Goal: Feedback & Contribution: Contribute content

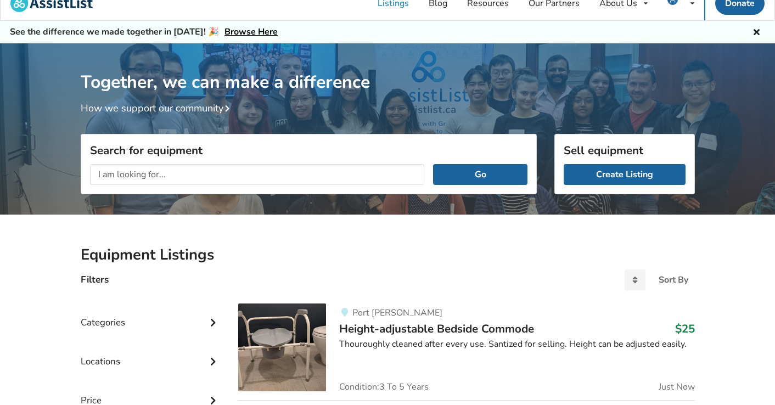
scroll to position [2, 0]
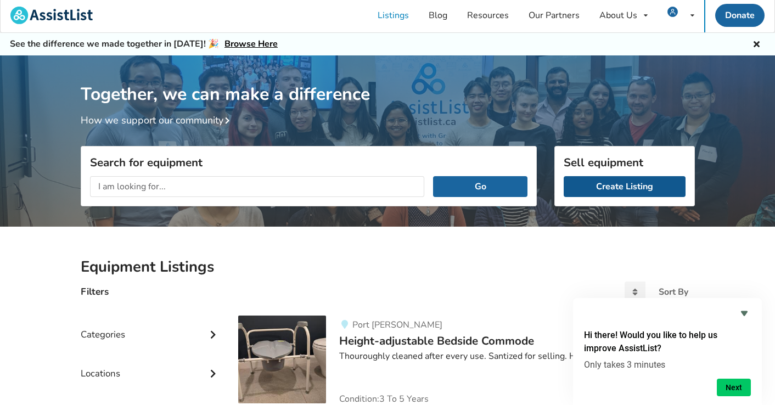
click at [619, 182] on link "Create Listing" at bounding box center [625, 186] width 122 height 21
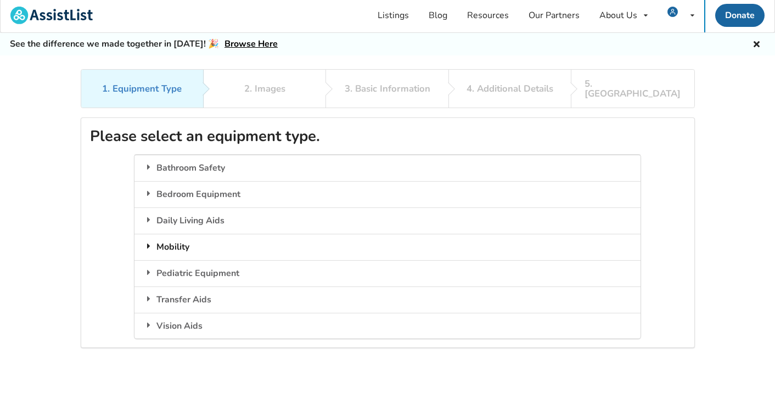
click at [336, 234] on div "Mobility" at bounding box center [388, 247] width 506 height 26
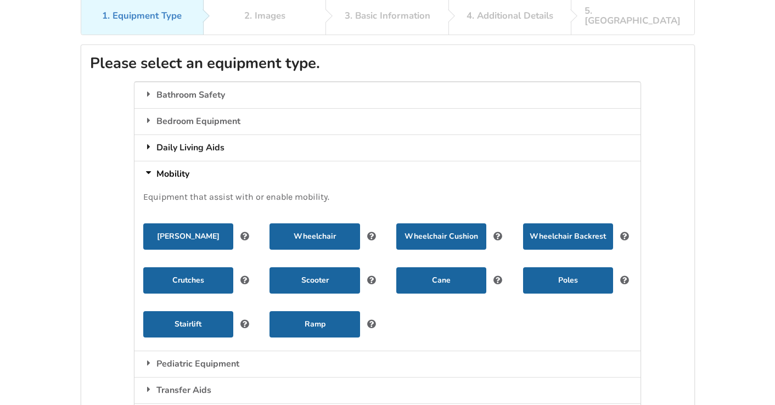
scroll to position [76, 0]
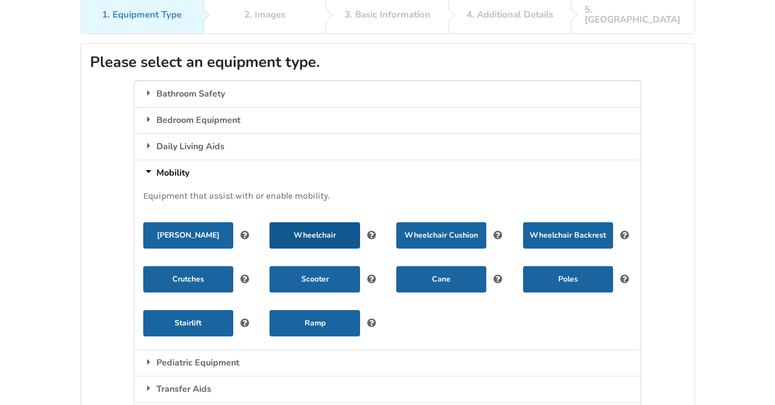
click at [310, 222] on button "Wheelchair" at bounding box center [315, 235] width 90 height 26
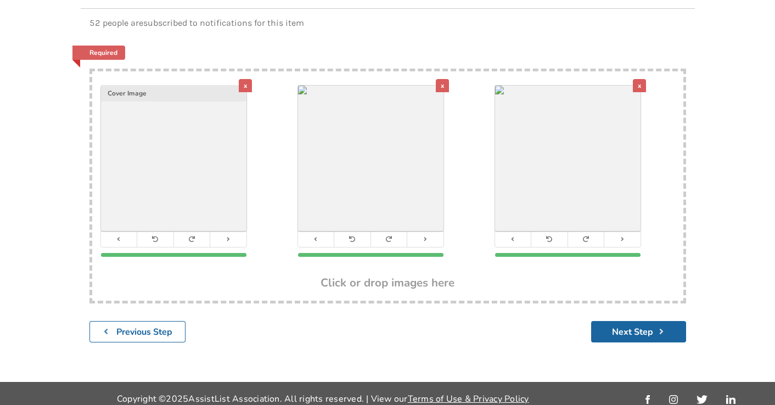
scroll to position [168, 0]
click at [633, 322] on button "Next Step" at bounding box center [638, 332] width 95 height 21
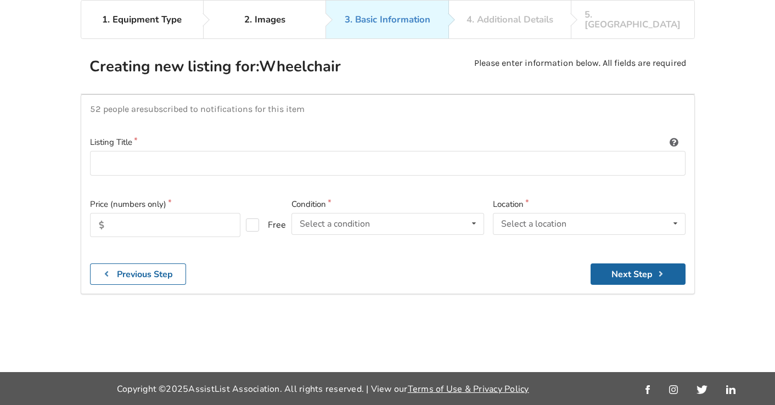
scroll to position [102, 0]
click at [122, 151] on input at bounding box center [388, 163] width 596 height 25
type input "Invacare Aluminum Wheelchair"
click at [121, 213] on input "text" at bounding box center [165, 225] width 150 height 24
click at [473, 214] on icon at bounding box center [474, 224] width 16 height 20
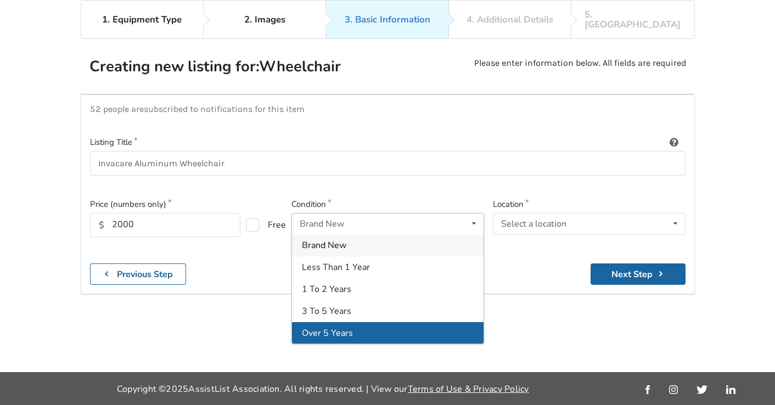
click at [368, 322] on div "Over 5 Years" at bounding box center [388, 333] width 192 height 22
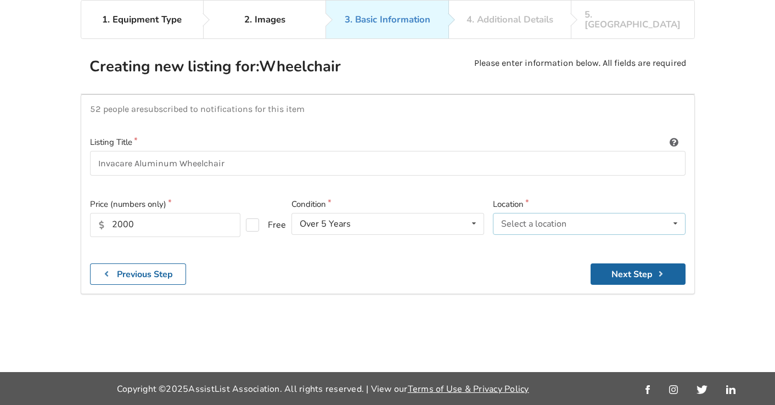
click at [531, 220] on div "Select a location" at bounding box center [533, 224] width 65 height 9
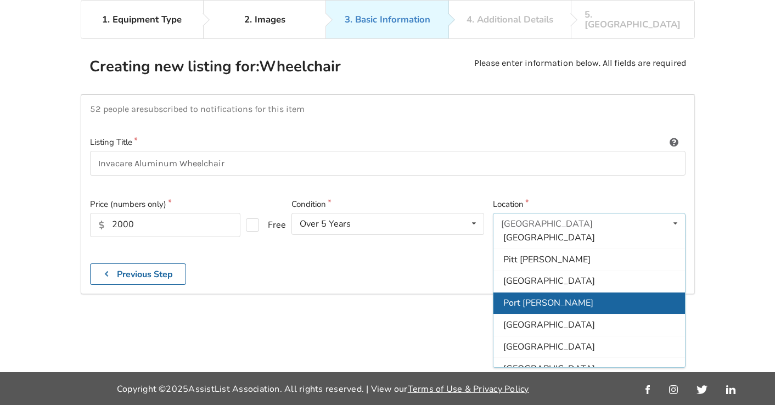
scroll to position [251, 0]
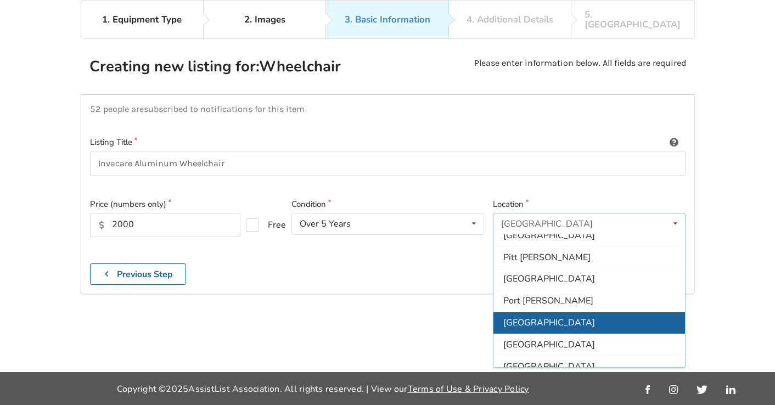
click at [544, 312] on div "[GEOGRAPHIC_DATA]" at bounding box center [590, 323] width 192 height 22
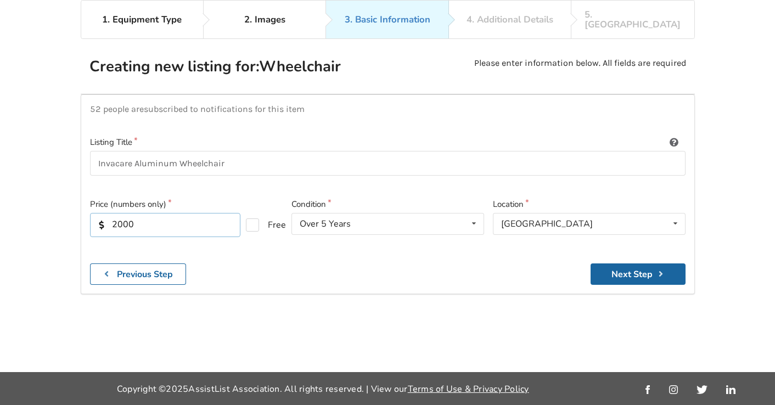
click at [139, 213] on input "2000" at bounding box center [165, 225] width 150 height 24
type input "2"
type input "2000"
click at [656, 264] on button "Next Step" at bounding box center [638, 274] width 95 height 21
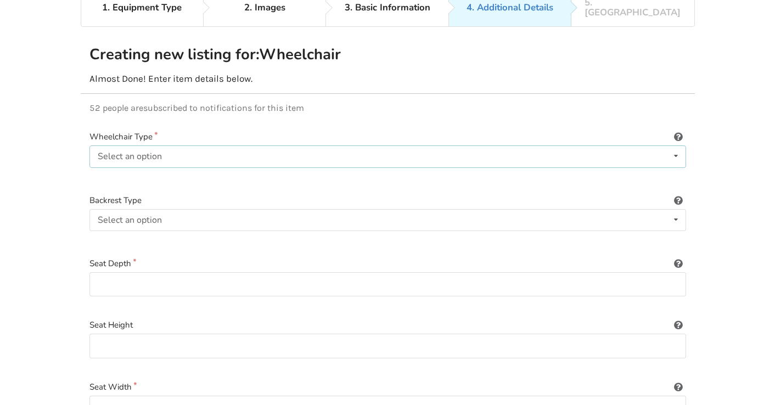
click at [464, 146] on div "Select an option Power/electric Manual Transport Tilt" at bounding box center [388, 157] width 597 height 22
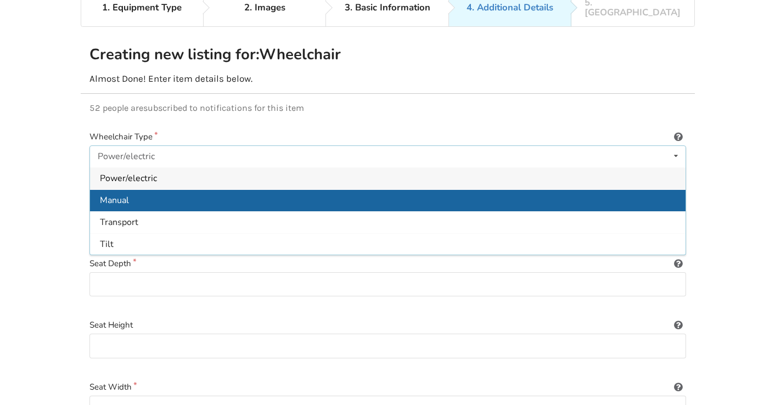
click at [384, 189] on div "Manual" at bounding box center [388, 200] width 596 height 22
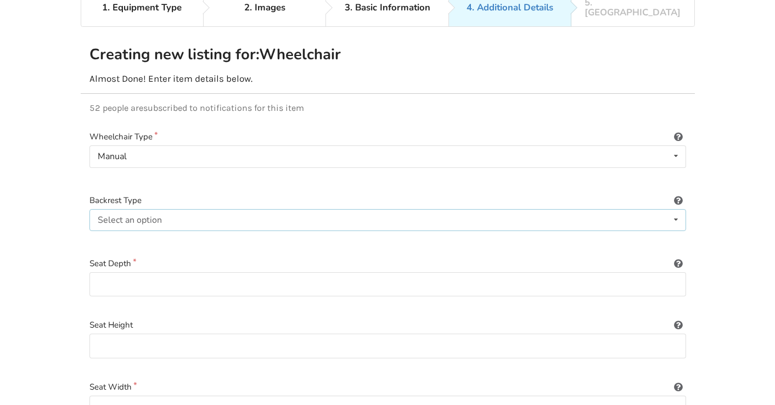
click at [347, 211] on div "Select an option Sling (standard upholstery) Hardshell (rigid) Tension-adjustab…" at bounding box center [388, 220] width 597 height 22
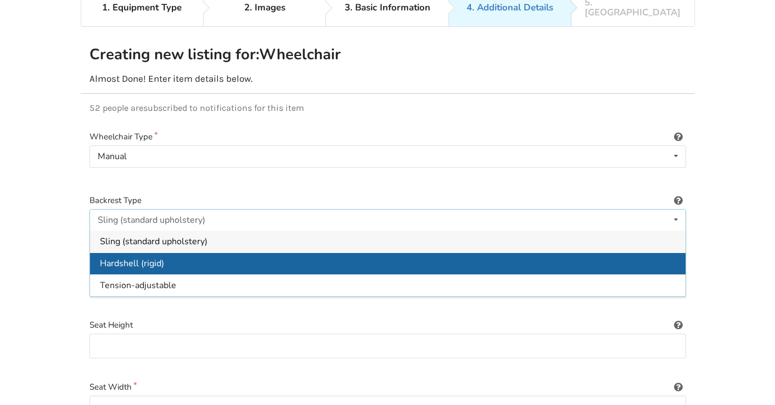
click at [269, 253] on div "Hardshell (rigid)" at bounding box center [388, 264] width 596 height 22
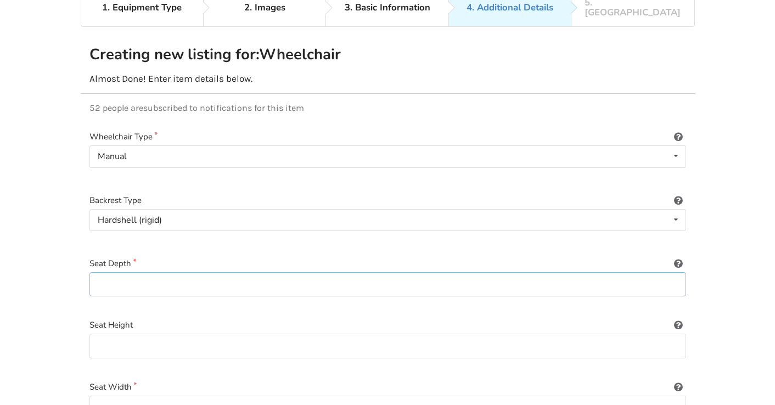
click at [260, 272] on input at bounding box center [388, 284] width 597 height 25
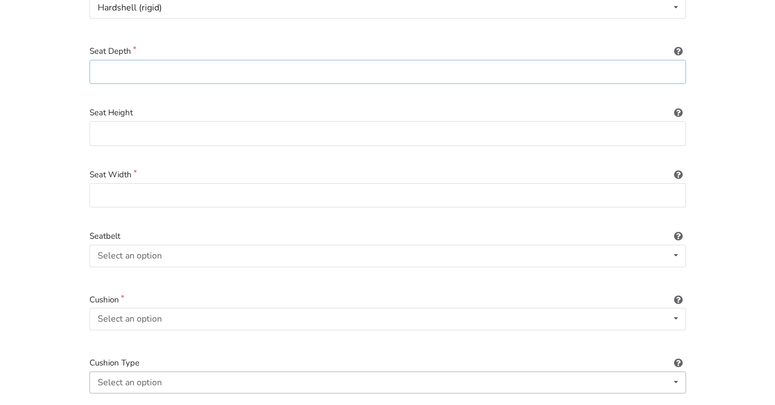
scroll to position [292, 0]
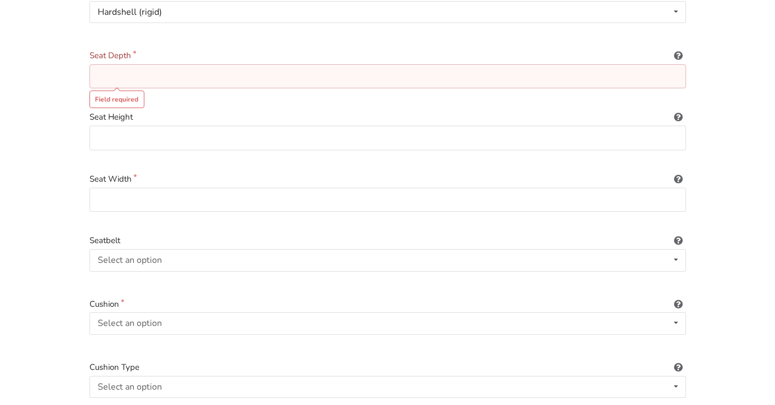
click at [678, 49] on icon at bounding box center [679, 53] width 10 height 9
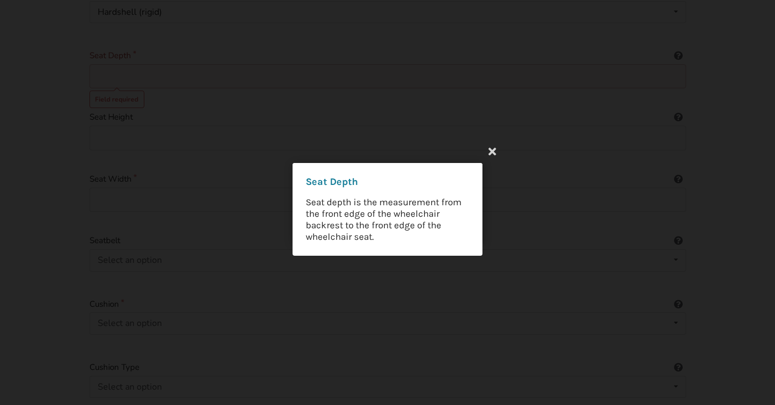
click at [579, 55] on div "Seat Depth Seat depth is the measurement from the front edge of the wheelchair …" at bounding box center [387, 202] width 775 height 405
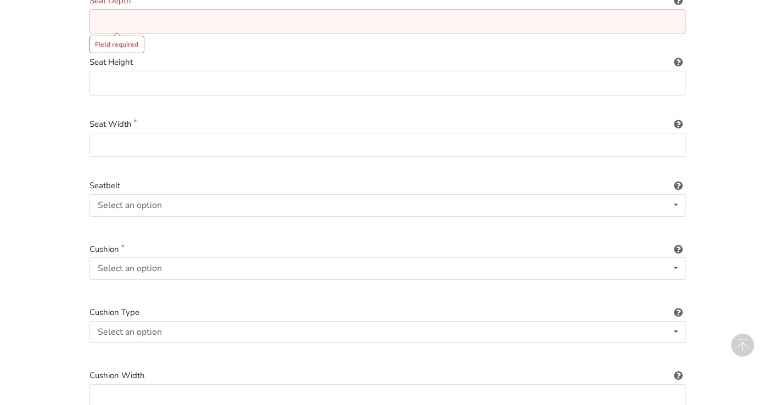
scroll to position [366, 0]
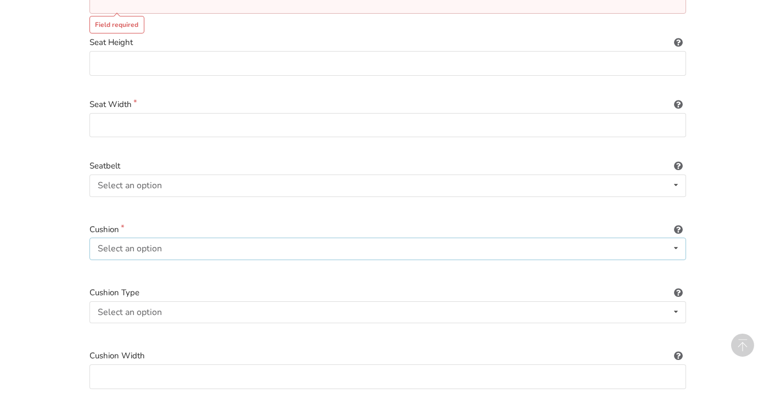
click at [678, 238] on icon at bounding box center [676, 248] width 16 height 20
click at [590, 260] on div "Included" at bounding box center [388, 271] width 596 height 22
click at [680, 302] on icon at bounding box center [676, 312] width 16 height 20
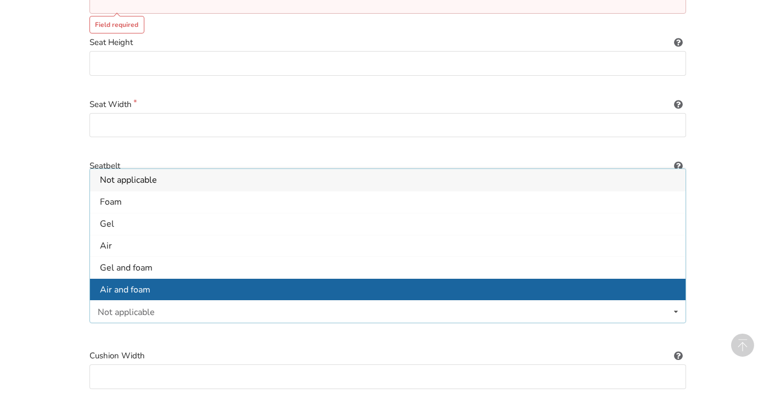
click at [557, 278] on div "Air and foam" at bounding box center [388, 289] width 596 height 22
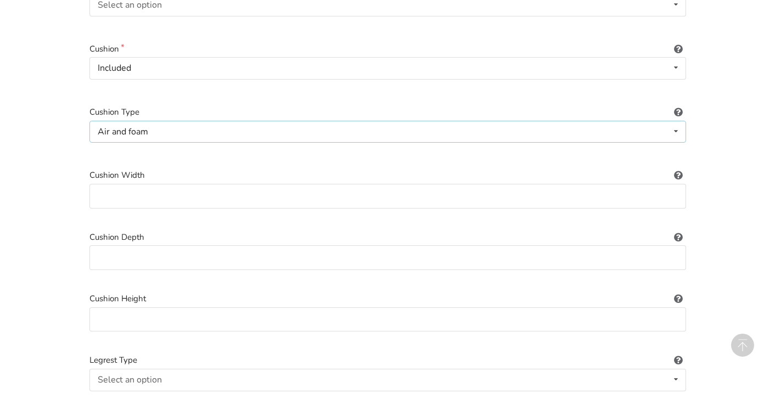
scroll to position [548, 0]
click at [497, 188] on input at bounding box center [388, 195] width 597 height 25
type input "18"
click at [113, 246] on input at bounding box center [388, 257] width 597 height 25
type input "16"
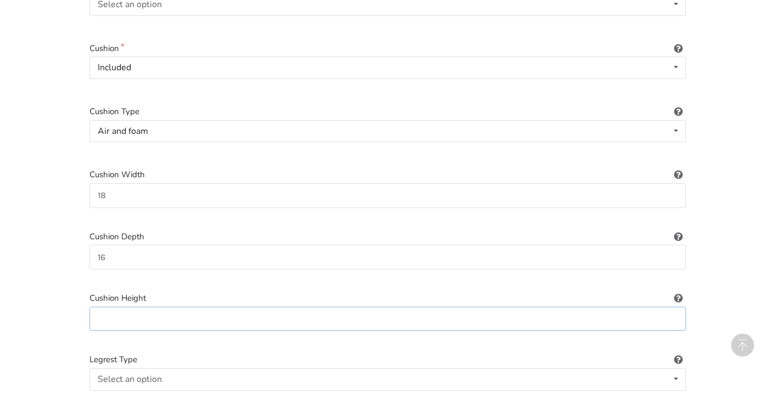
click at [109, 307] on input at bounding box center [388, 319] width 597 height 25
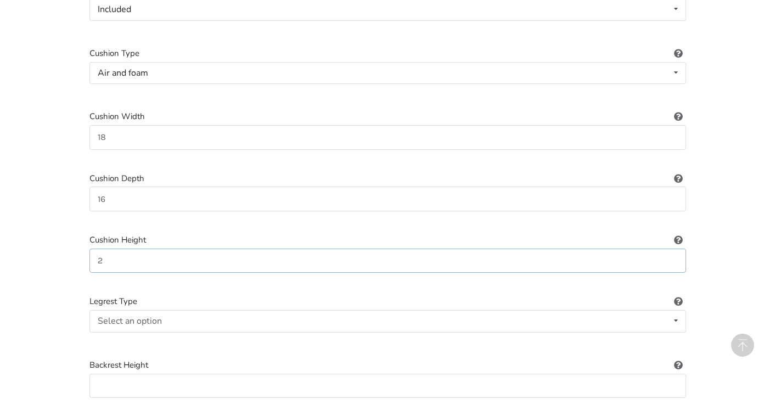
scroll to position [622, 0]
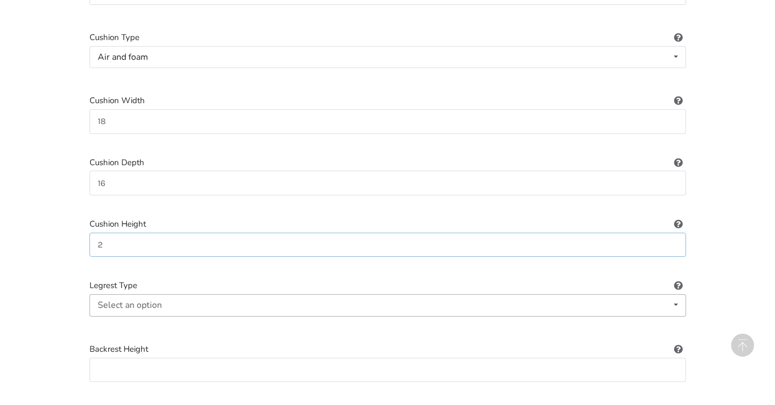
type input "2"
click at [212, 294] on div "Select an option Standard Height-adjustable Elevating" at bounding box center [388, 305] width 597 height 22
click at [208, 316] on div "Standard" at bounding box center [388, 327] width 596 height 22
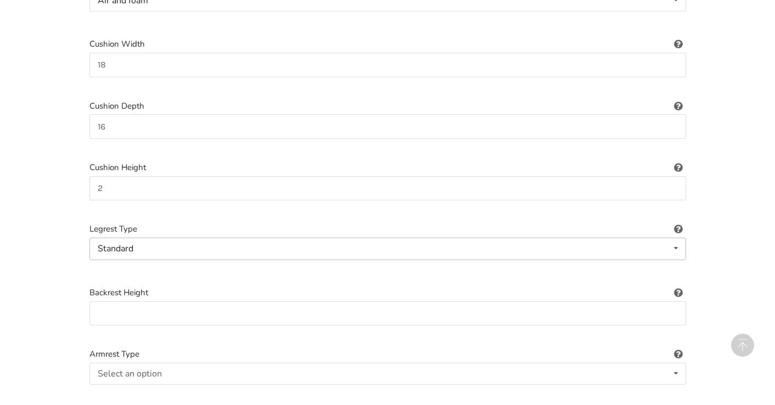
scroll to position [689, 0]
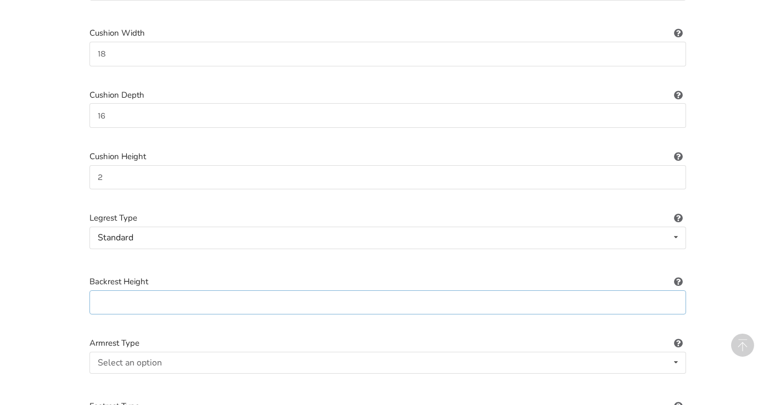
click at [207, 291] on input at bounding box center [388, 303] width 597 height 25
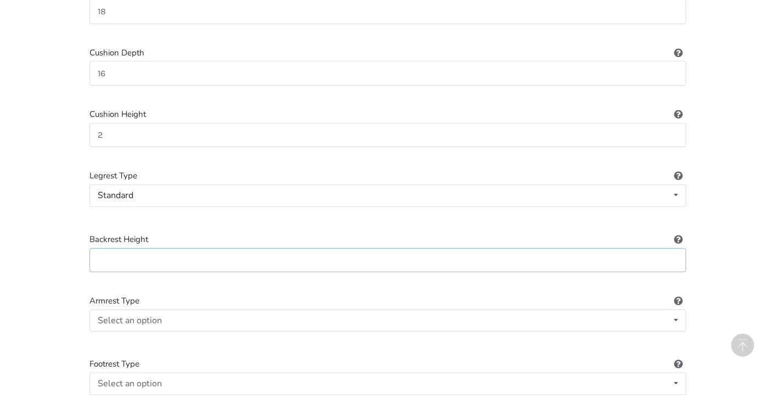
scroll to position [733, 0]
click at [207, 309] on div "Select an option Fixed Removeable Flip back" at bounding box center [388, 320] width 597 height 22
click at [182, 374] on div "Flip back" at bounding box center [388, 385] width 596 height 22
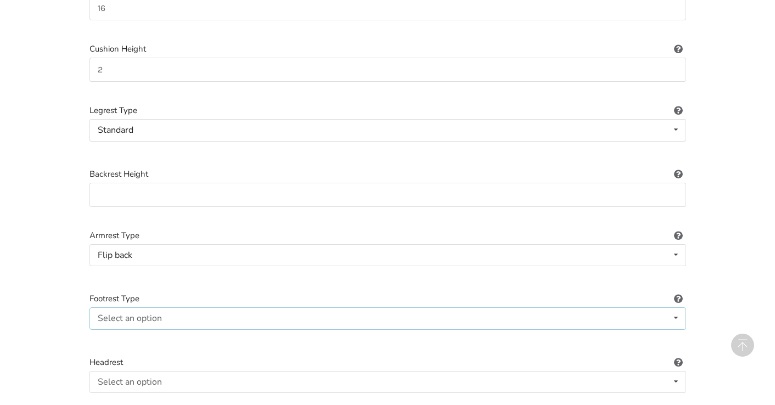
click at [228, 308] on div "Select an option Standard Angle-adjustable" at bounding box center [388, 319] width 597 height 22
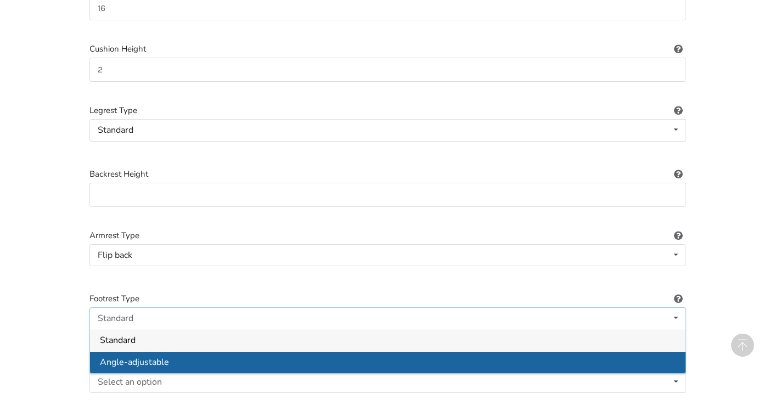
click at [216, 351] on div "Angle-adjustable" at bounding box center [388, 362] width 596 height 22
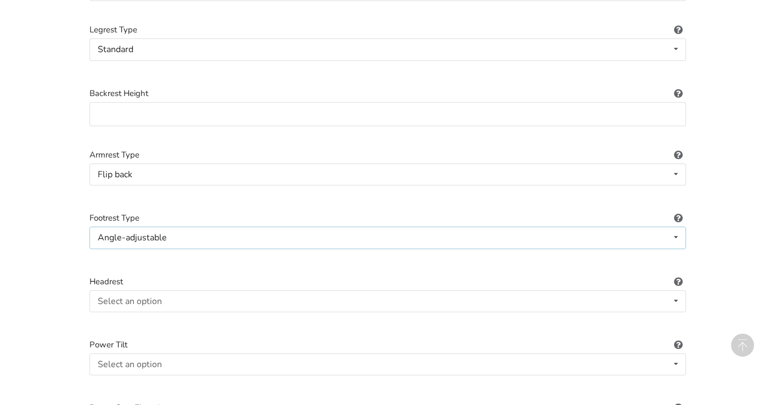
scroll to position [879, 0]
click at [236, 289] on div "Select an option Included Not included" at bounding box center [388, 300] width 597 height 22
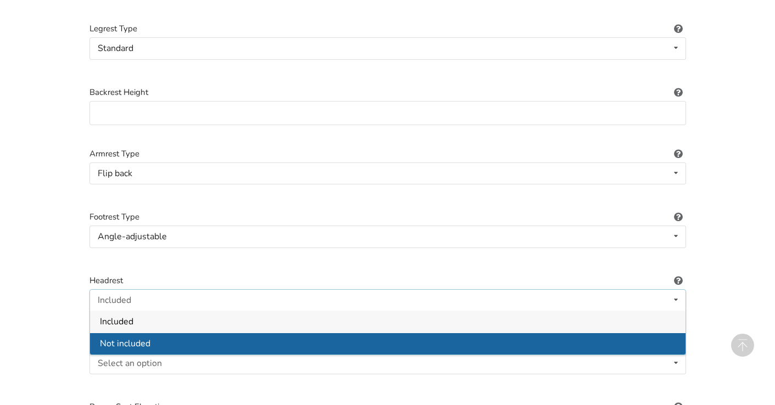
click at [217, 333] on div "Not included" at bounding box center [388, 344] width 596 height 22
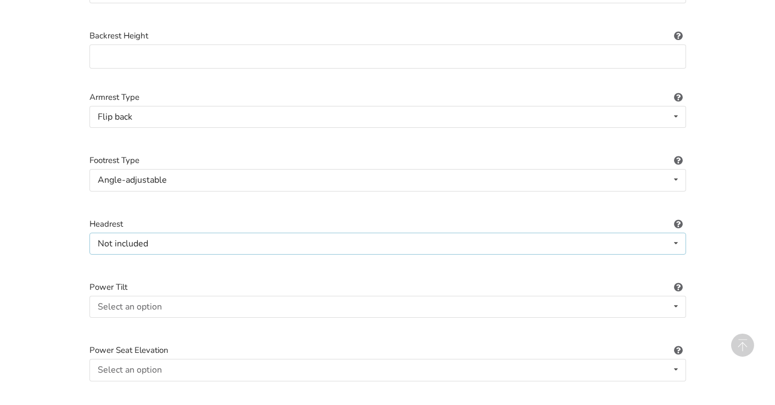
scroll to position [937, 0]
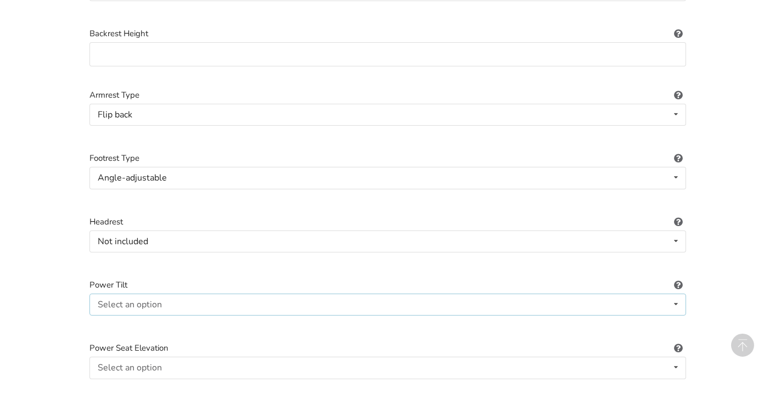
click at [231, 294] on div "Select an option Included Not included" at bounding box center [388, 305] width 597 height 22
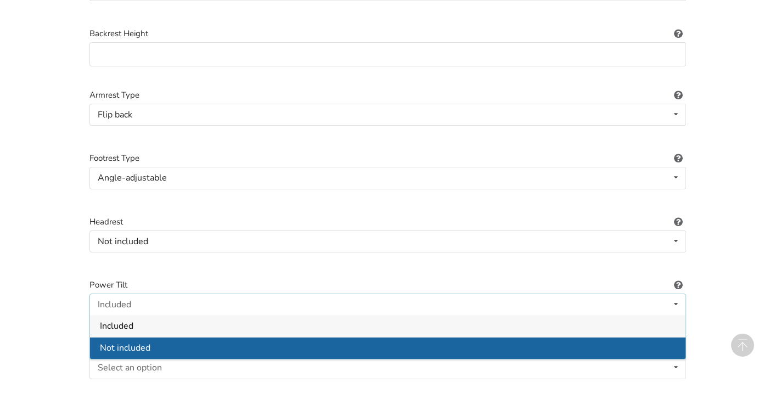
click at [215, 337] on div "Not included" at bounding box center [388, 348] width 596 height 22
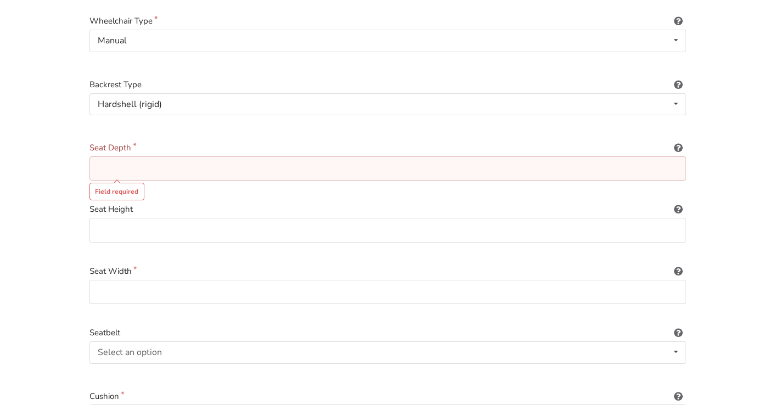
scroll to position [215, 0]
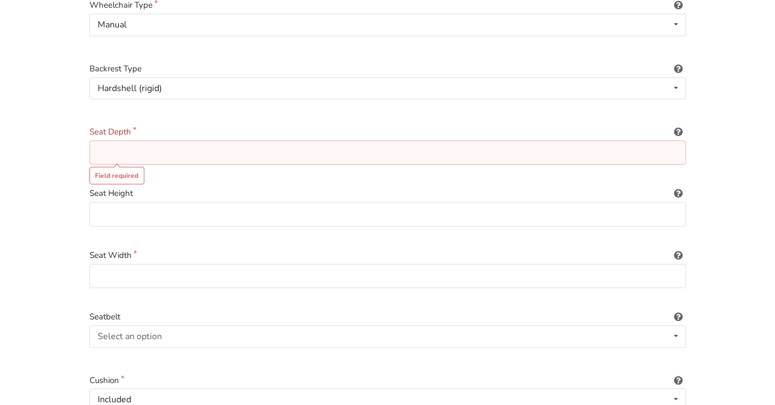
click at [679, 126] on icon at bounding box center [679, 130] width 10 height 9
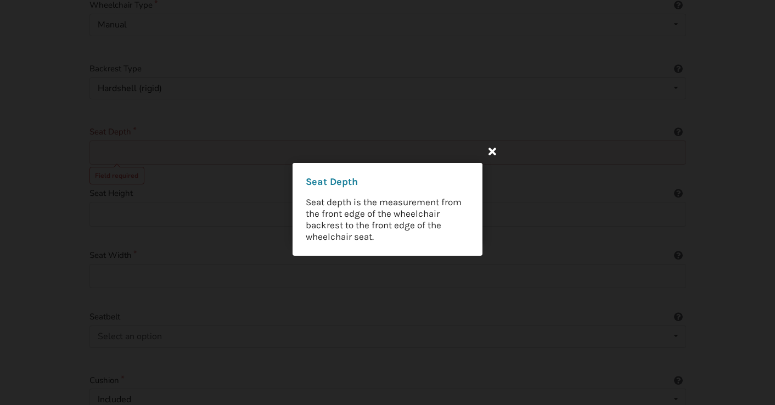
click at [492, 152] on icon at bounding box center [493, 151] width 20 height 20
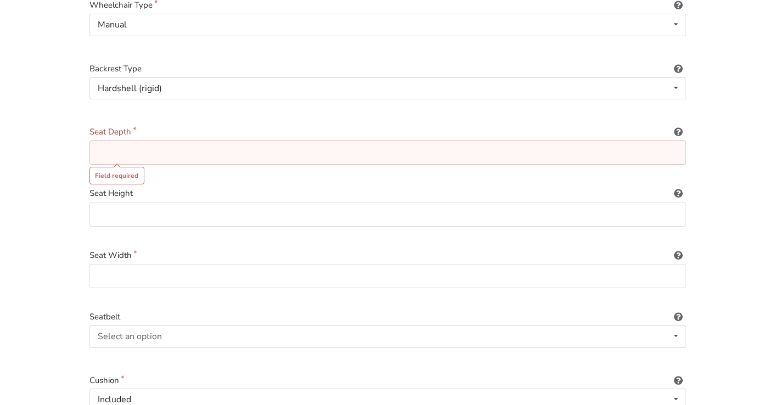
click at [677, 126] on icon at bounding box center [679, 130] width 10 height 9
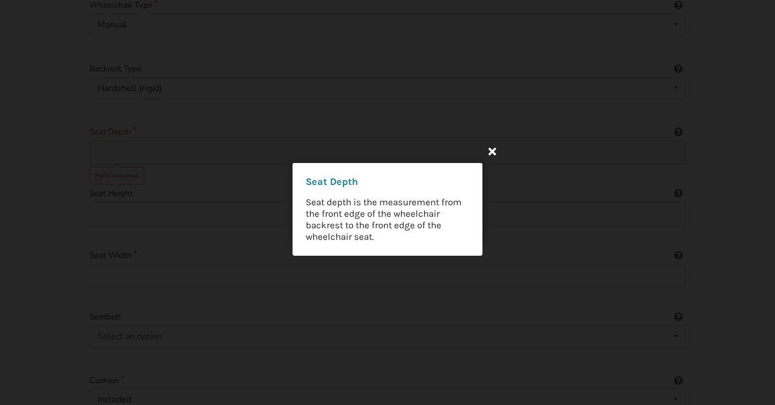
click at [493, 151] on icon at bounding box center [493, 151] width 20 height 20
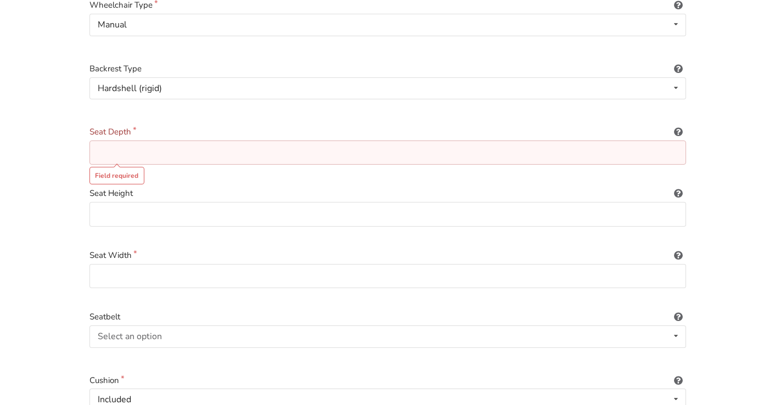
click at [678, 187] on icon at bounding box center [679, 191] width 10 height 9
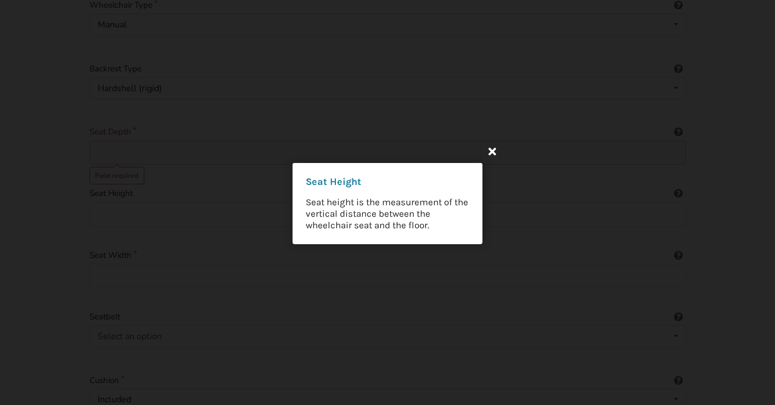
click at [492, 153] on icon at bounding box center [493, 151] width 20 height 20
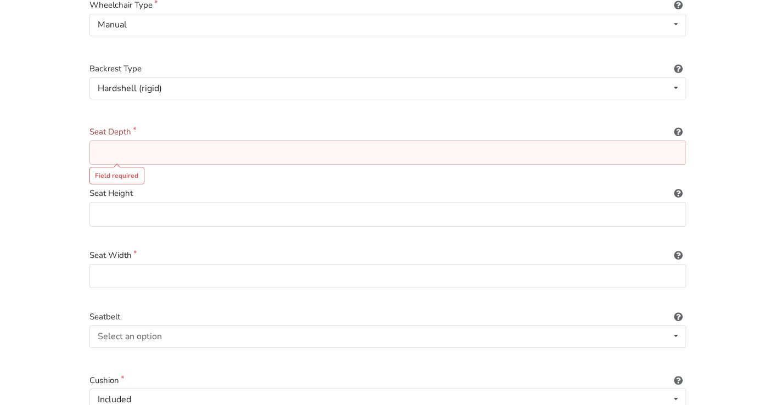
click at [677, 126] on icon at bounding box center [679, 130] width 10 height 9
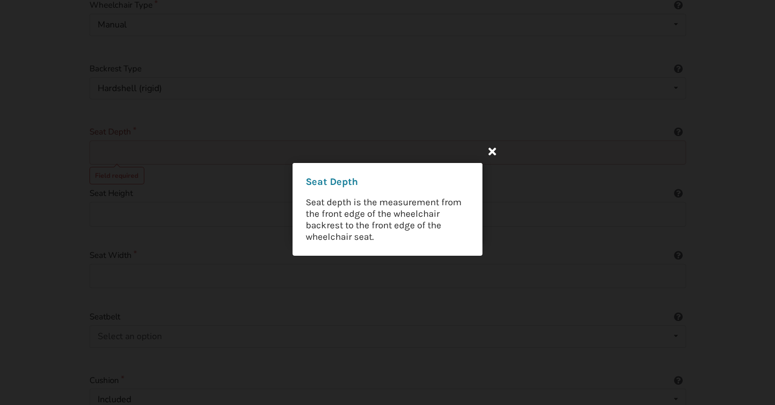
click at [490, 150] on icon at bounding box center [493, 151] width 20 height 20
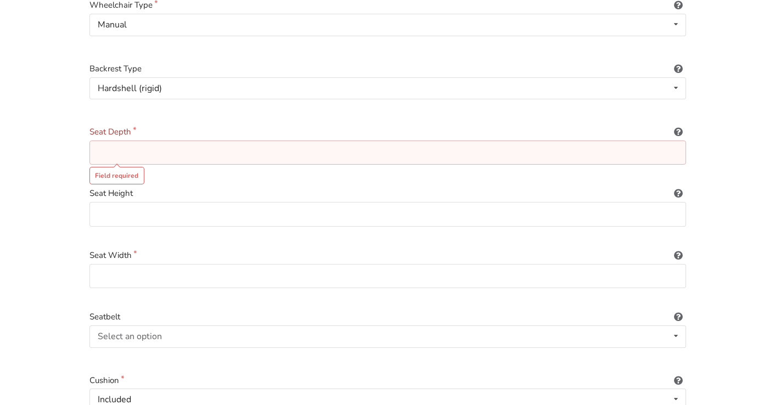
click at [678, 187] on icon at bounding box center [679, 191] width 10 height 9
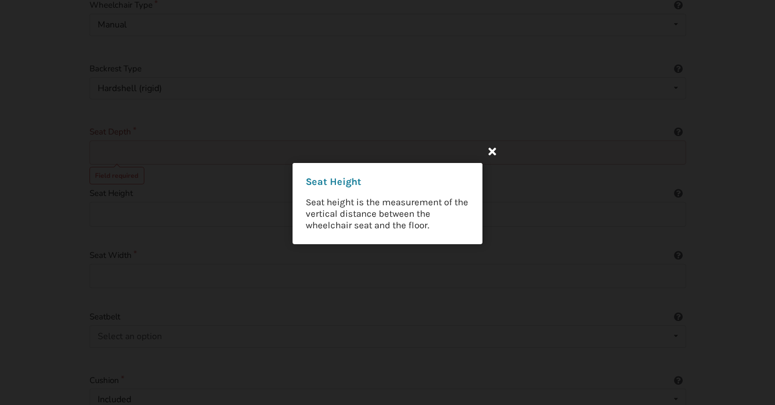
click at [494, 152] on icon at bounding box center [493, 151] width 20 height 20
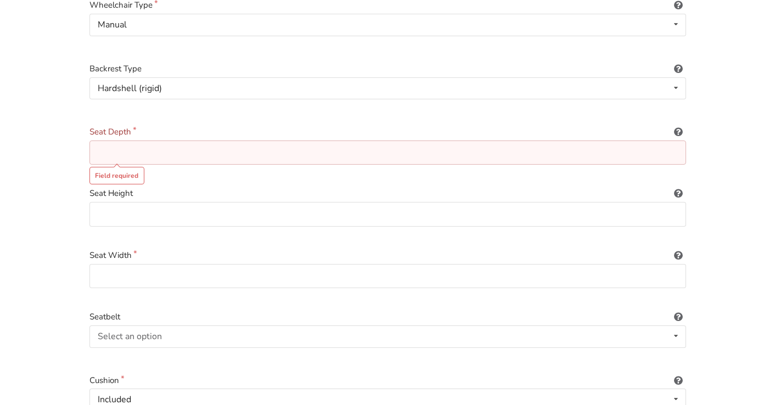
click at [677, 249] on icon at bounding box center [679, 253] width 10 height 9
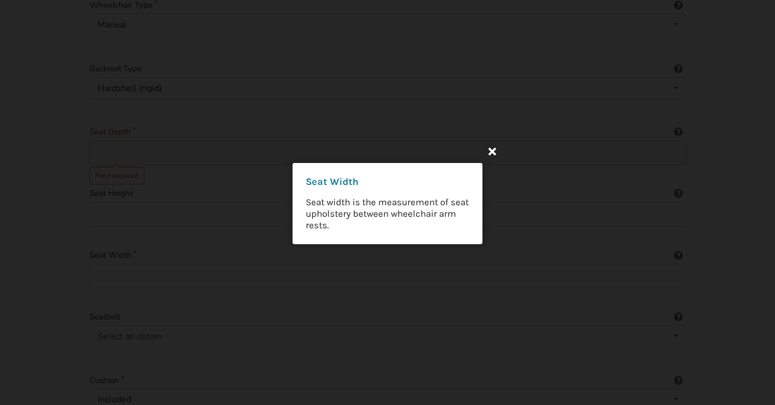
click at [490, 149] on icon at bounding box center [493, 151] width 20 height 20
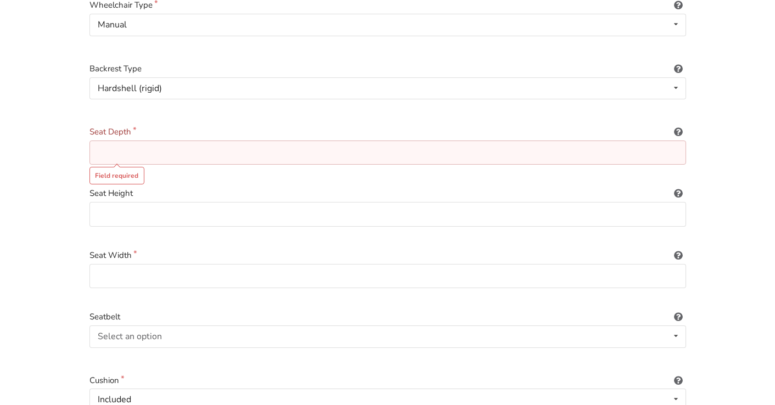
click at [127, 143] on input at bounding box center [388, 153] width 597 height 25
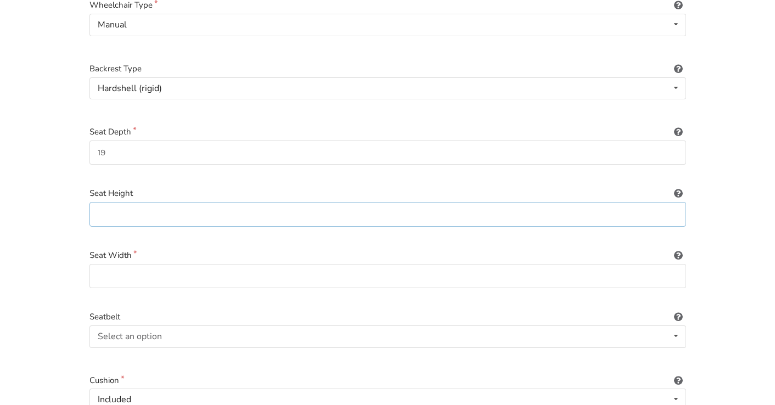
click at [108, 202] on input at bounding box center [388, 214] width 597 height 25
click at [110, 141] on input "19" at bounding box center [388, 153] width 597 height 25
type input "17"
click at [102, 202] on input at bounding box center [388, 214] width 597 height 25
type input "19"
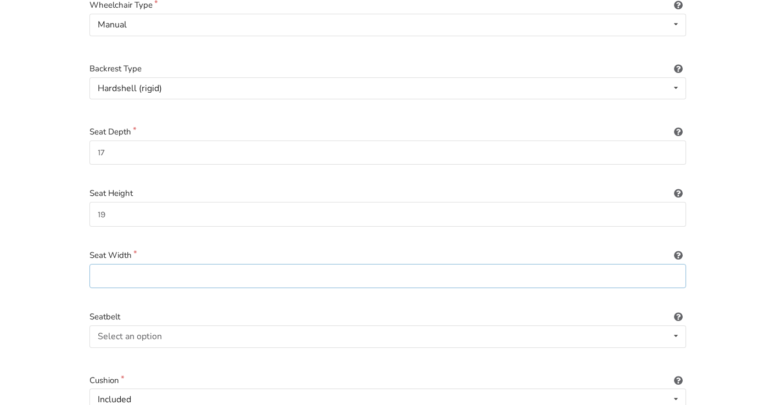
click at [123, 266] on input at bounding box center [388, 276] width 597 height 25
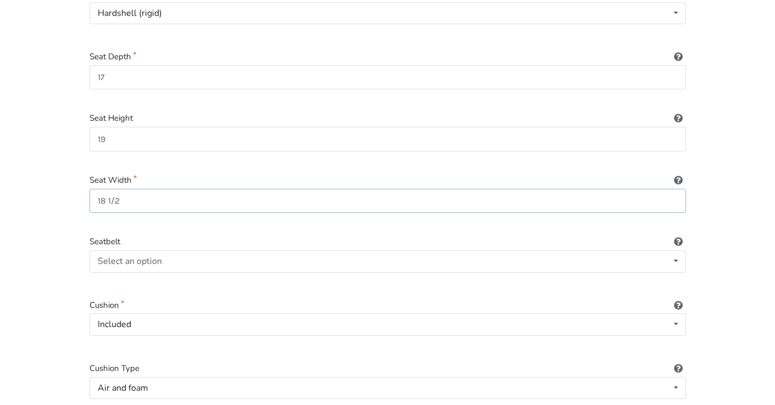
scroll to position [292, 0]
type input "18 1/2"
click at [278, 249] on div "Select an option Included Not included" at bounding box center [388, 260] width 597 height 22
click at [242, 271] on div "Included" at bounding box center [388, 282] width 596 height 22
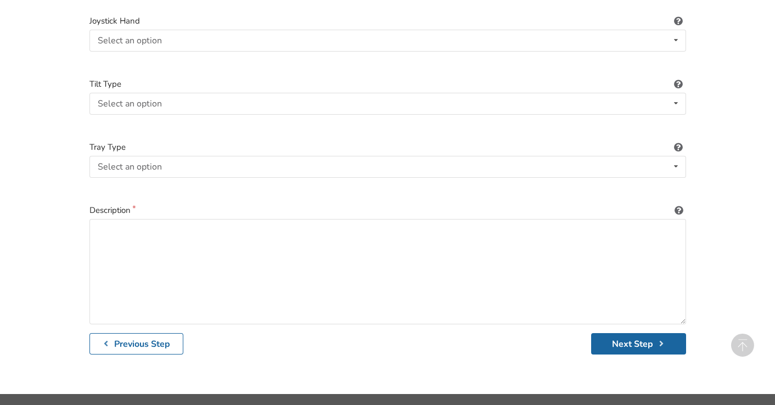
scroll to position [1581, 0]
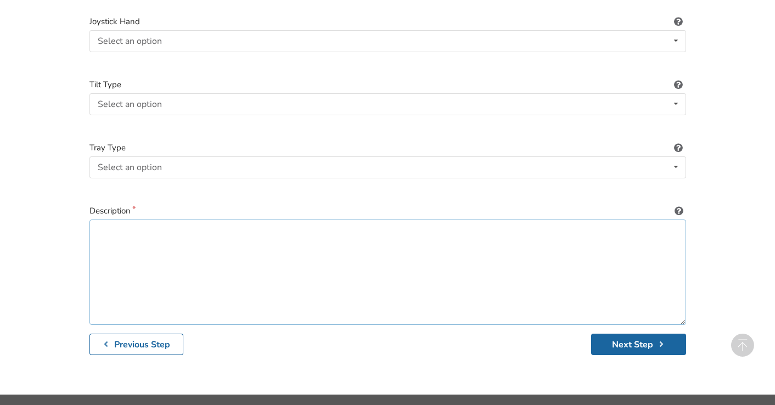
click at [111, 220] on textarea at bounding box center [388, 272] width 597 height 105
type textarea "Bought in 2018 from HME new."
click at [621, 334] on button "Next Step" at bounding box center [638, 344] width 95 height 21
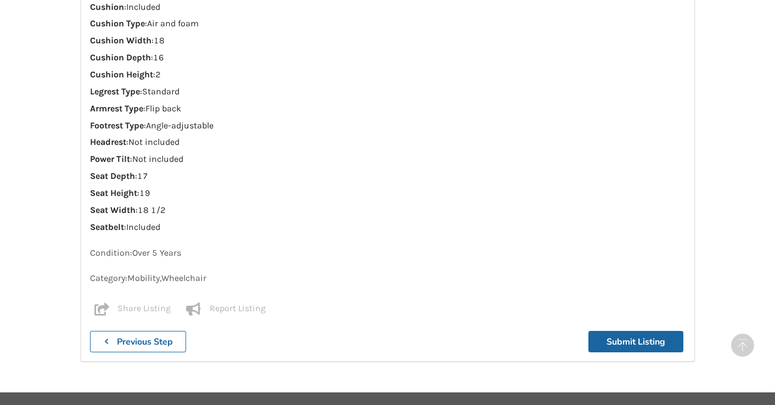
scroll to position [1463, 0]
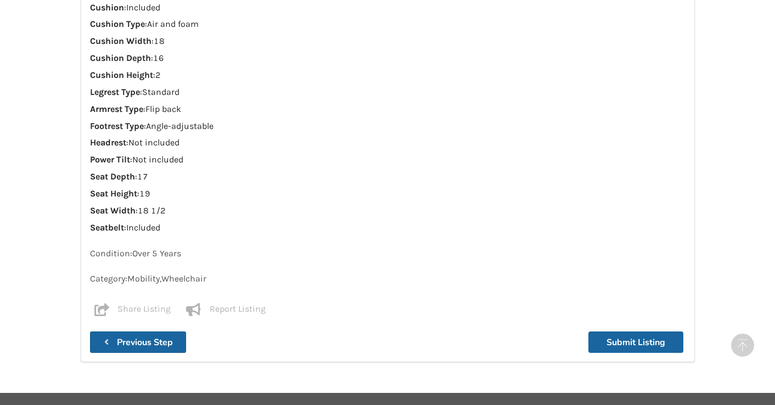
click at [151, 332] on button "Previous Step" at bounding box center [138, 342] width 97 height 21
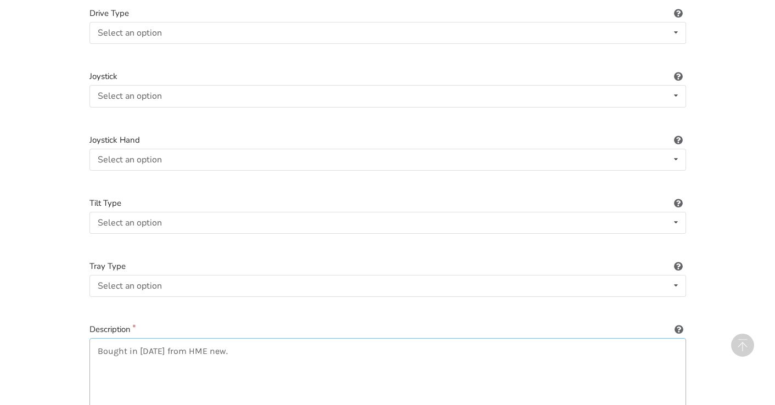
click at [230, 338] on textarea "Bought in 2018 from HME new." at bounding box center [388, 390] width 597 height 105
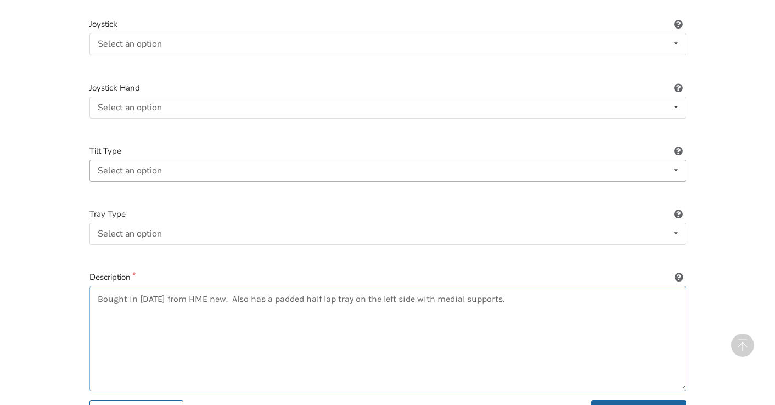
scroll to position [1518, 0]
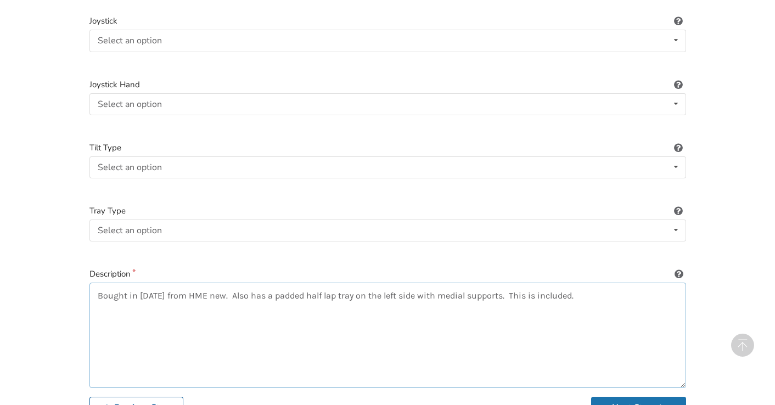
type textarea "Bought in [DATE] from HME new. Also has a padded half lap tray on the left side…"
click at [615, 397] on button "Next Step" at bounding box center [638, 407] width 95 height 21
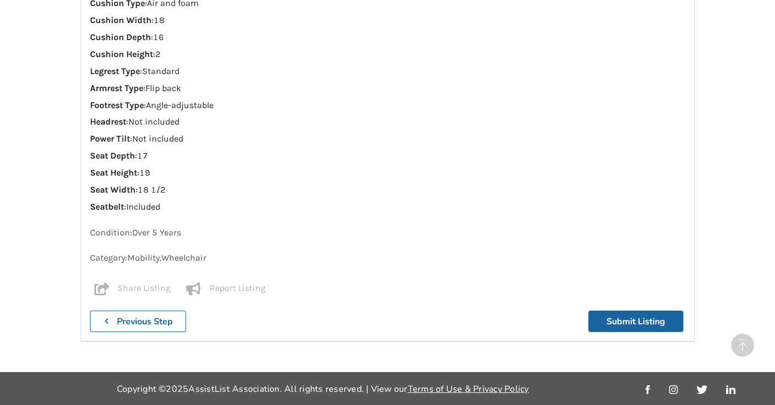
scroll to position [1463, 0]
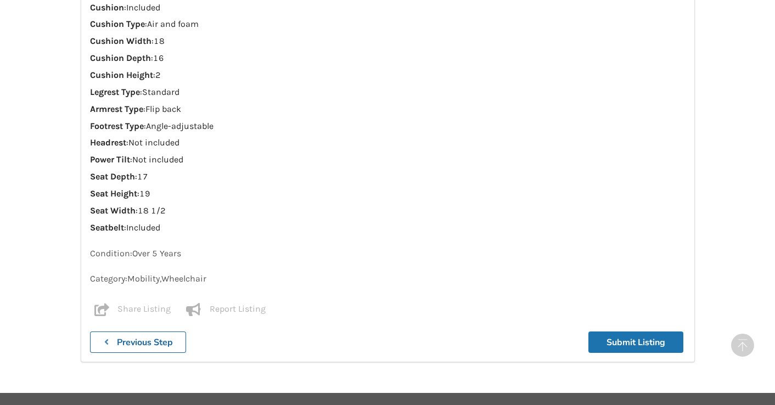
click at [632, 332] on button "Submit Listing" at bounding box center [636, 342] width 95 height 21
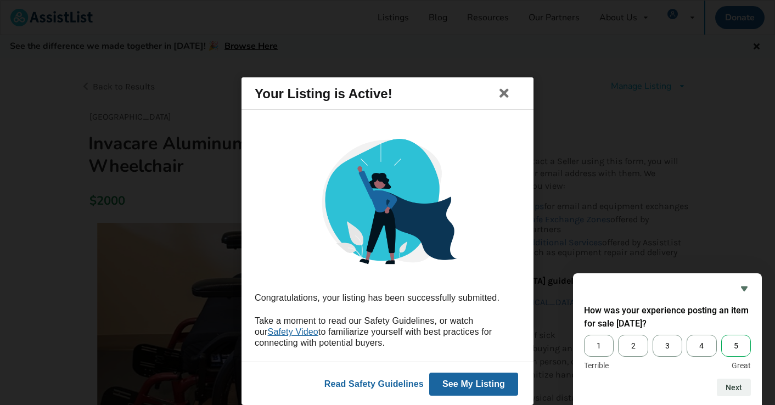
click at [741, 342] on span "5" at bounding box center [737, 346] width 30 height 22
click at [722, 335] on input "5" at bounding box center [722, 335] width 0 height 0
click at [735, 387] on button "Next" at bounding box center [734, 388] width 34 height 18
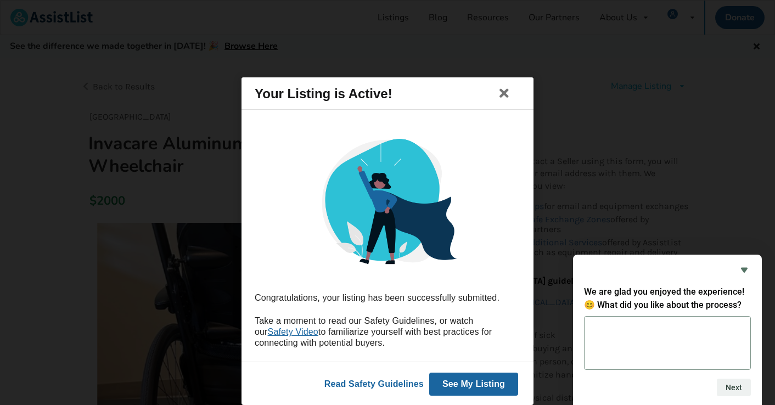
click at [476, 380] on button "See My Listing" at bounding box center [473, 384] width 89 height 23
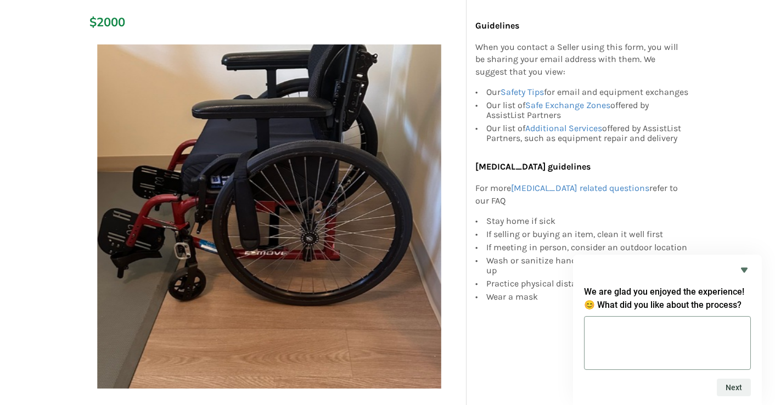
scroll to position [177, 0]
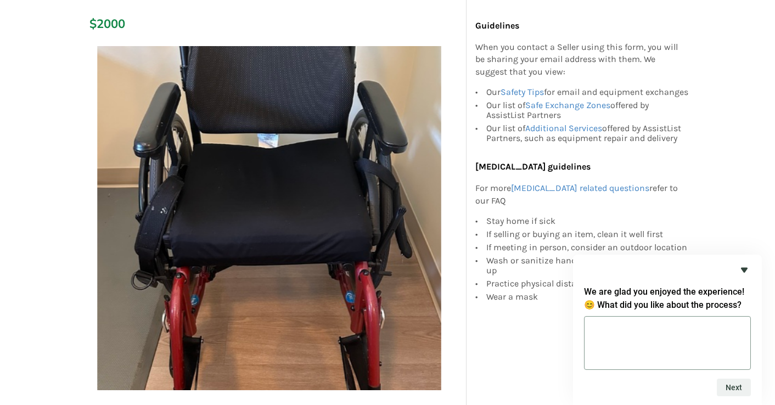
click at [744, 271] on icon "Hide survey" at bounding box center [744, 270] width 7 height 5
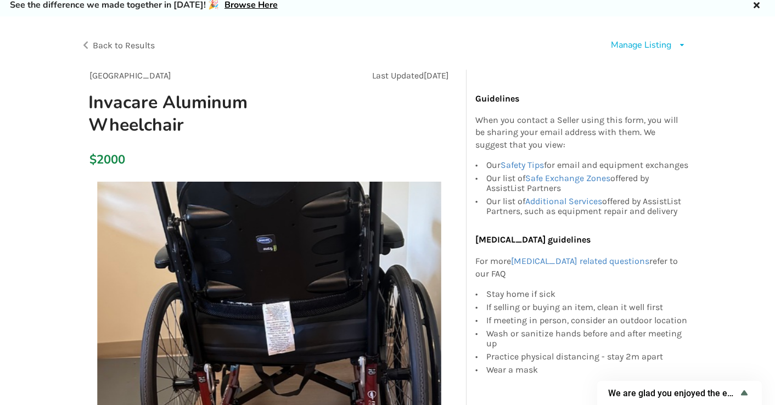
scroll to position [41, 0]
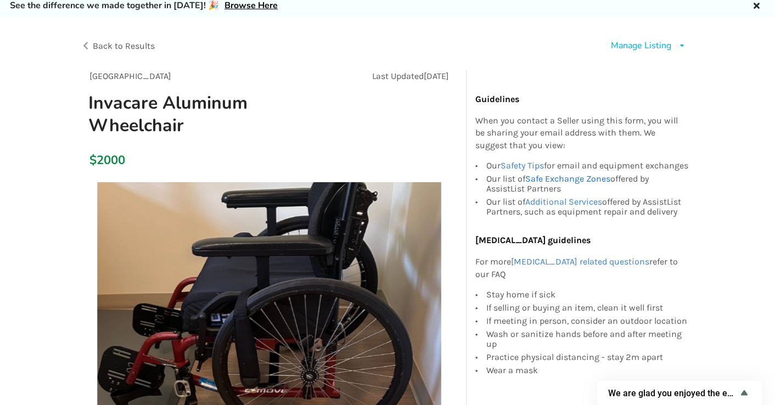
click at [567, 184] on link "Safe Exchange Zones" at bounding box center [568, 179] width 85 height 10
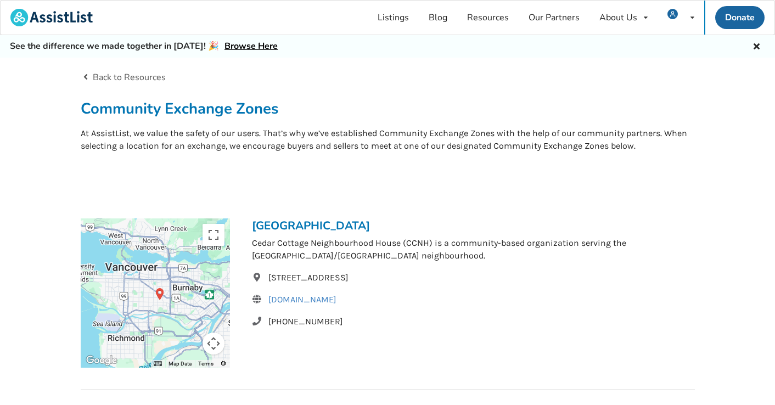
click at [148, 75] on link "Back to Resources" at bounding box center [124, 77] width 86 height 12
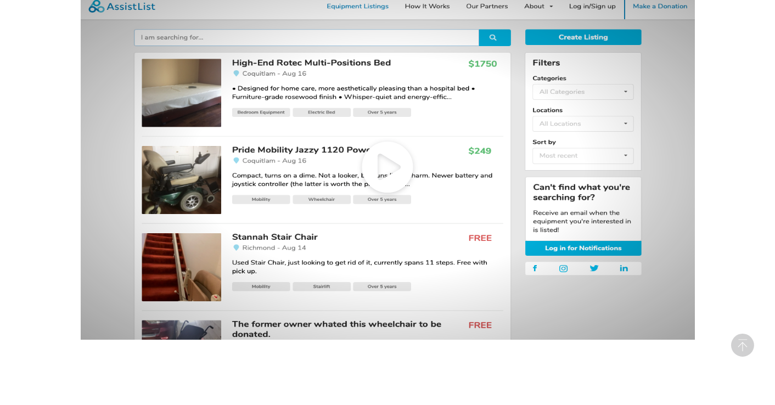
scroll to position [493, 0]
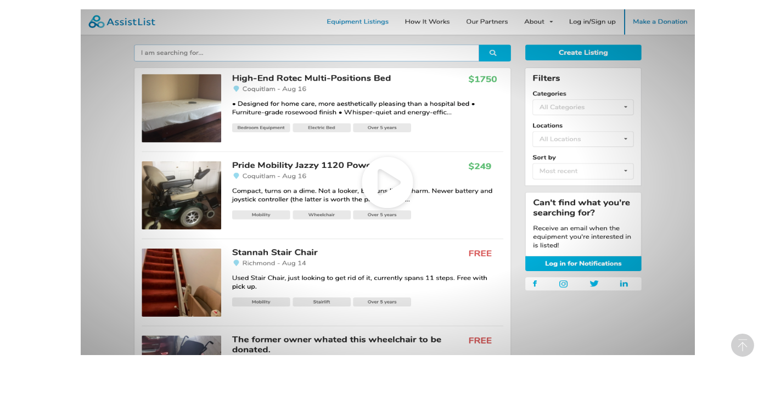
click at [395, 179] on icon at bounding box center [388, 181] width 615 height 345
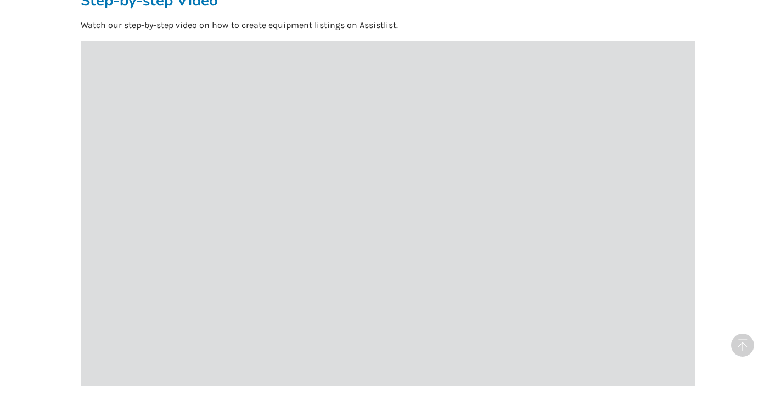
scroll to position [459, 0]
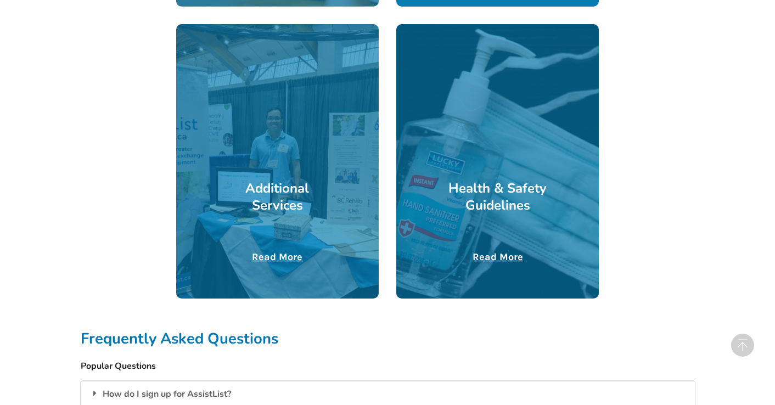
scroll to position [573, 0]
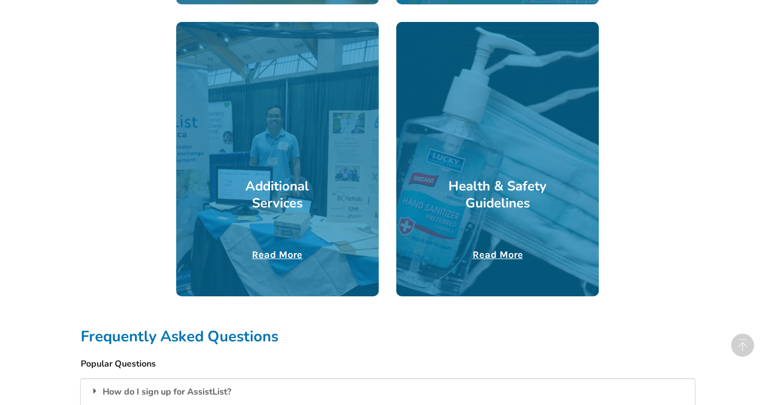
click at [291, 253] on u "Read More" at bounding box center [277, 255] width 51 height 12
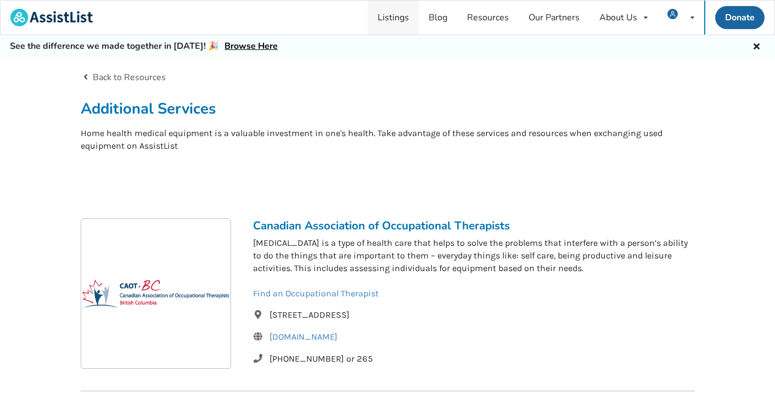
click at [397, 18] on link "Listings" at bounding box center [393, 18] width 51 height 34
